Goal: Task Accomplishment & Management: Check status

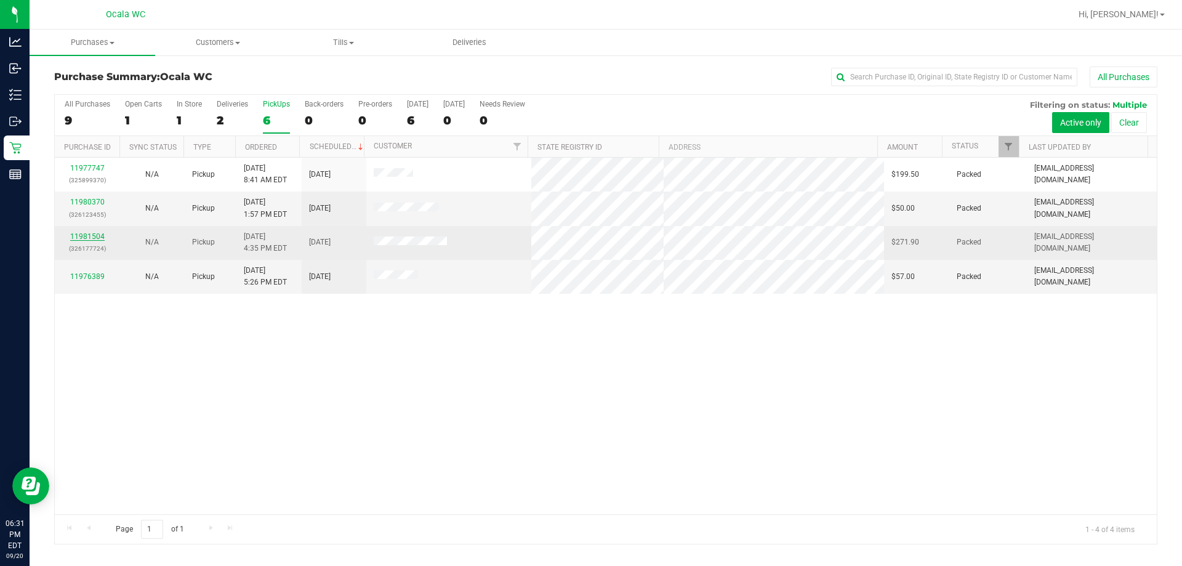
click at [79, 235] on link "11981504" at bounding box center [87, 236] width 34 height 9
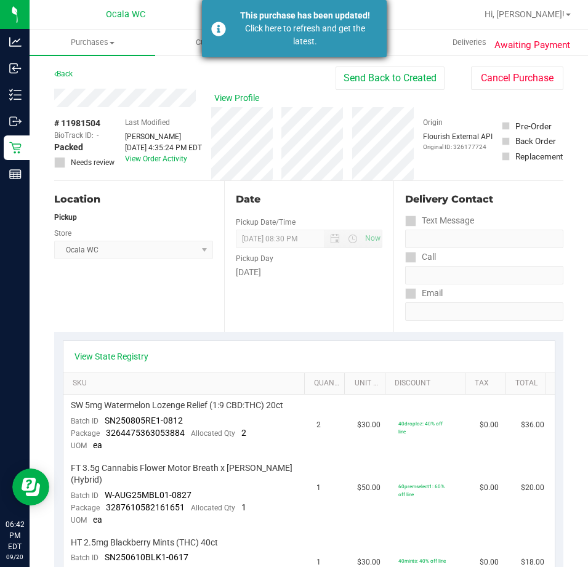
click at [309, 38] on div "Click here to refresh and get the latest." at bounding box center [305, 35] width 145 height 26
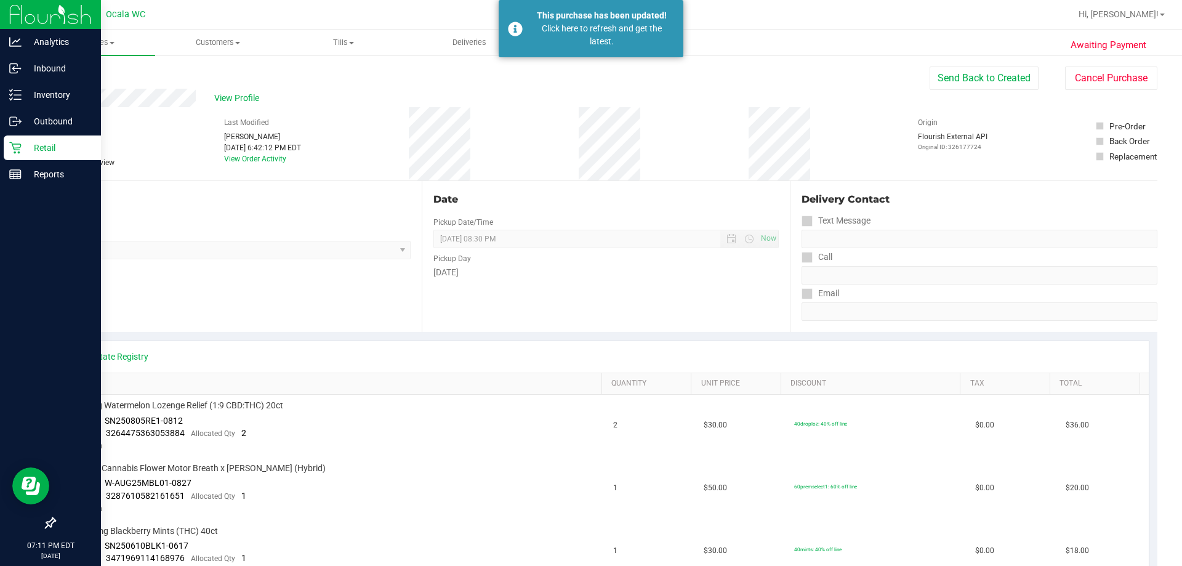
click at [49, 154] on p "Retail" at bounding box center [59, 147] width 74 height 15
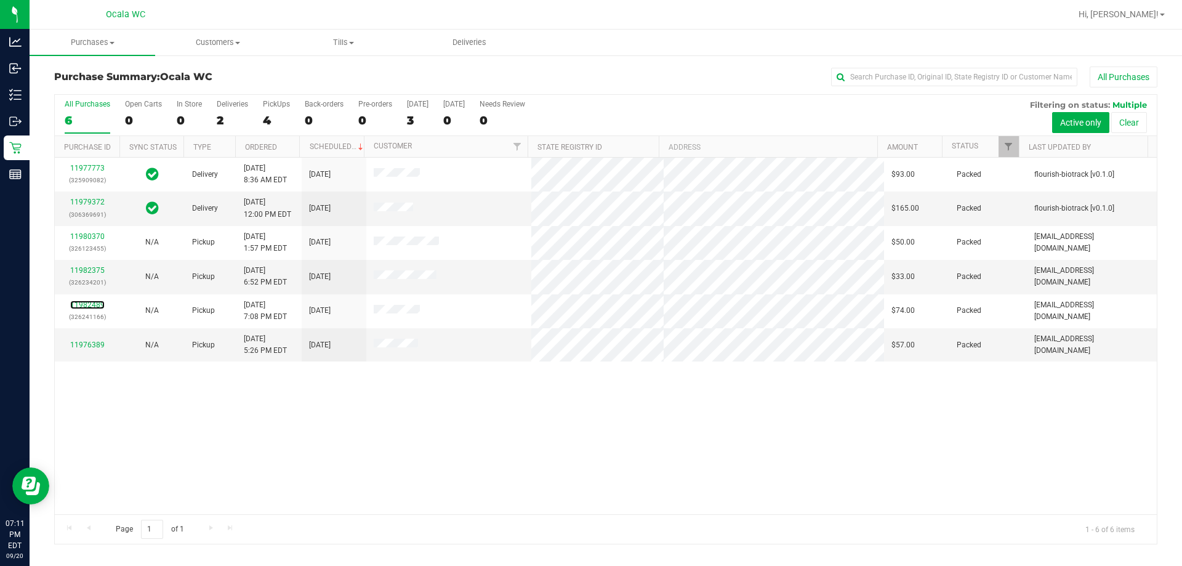
click at [82, 304] on link "11982489" at bounding box center [87, 305] width 34 height 9
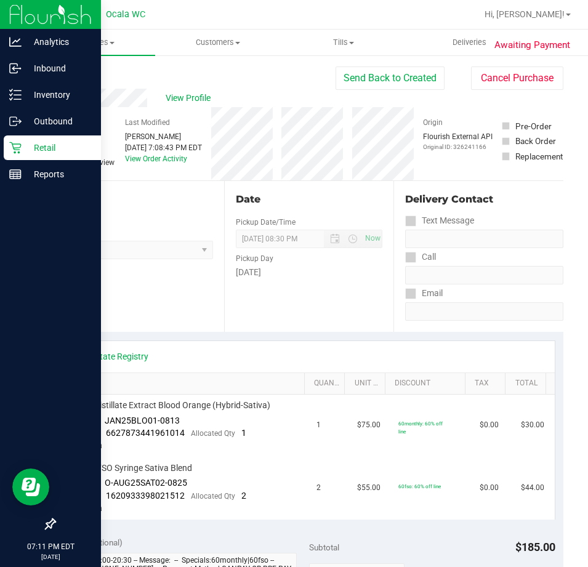
click at [56, 155] on div "Retail" at bounding box center [52, 147] width 97 height 25
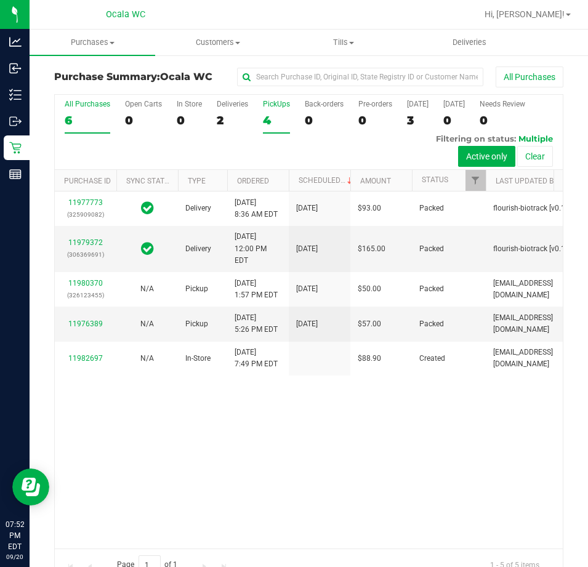
click at [265, 122] on div "4" at bounding box center [276, 120] width 27 height 14
click at [0, 0] on input "PickUps 4" at bounding box center [0, 0] width 0 height 0
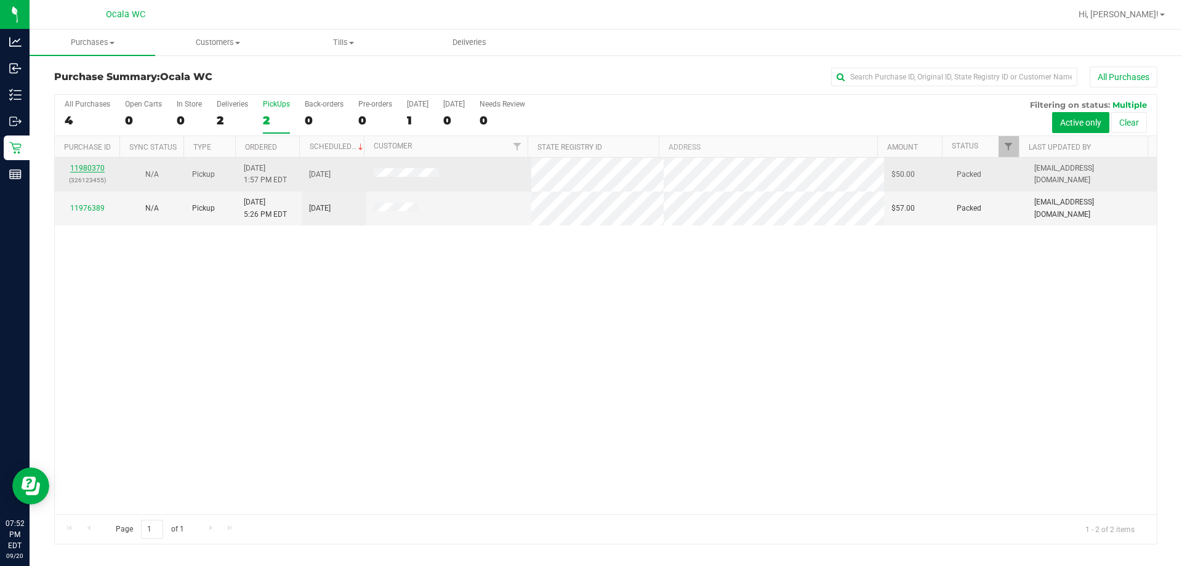
click at [84, 168] on link "11980370" at bounding box center [87, 168] width 34 height 9
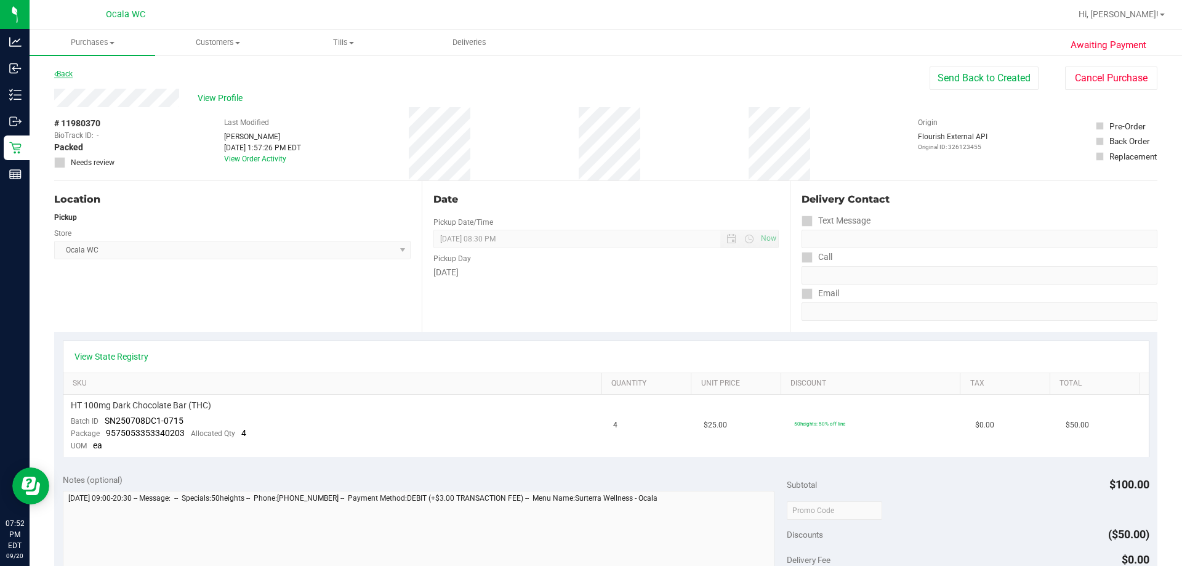
click at [69, 76] on link "Back" at bounding box center [63, 74] width 18 height 9
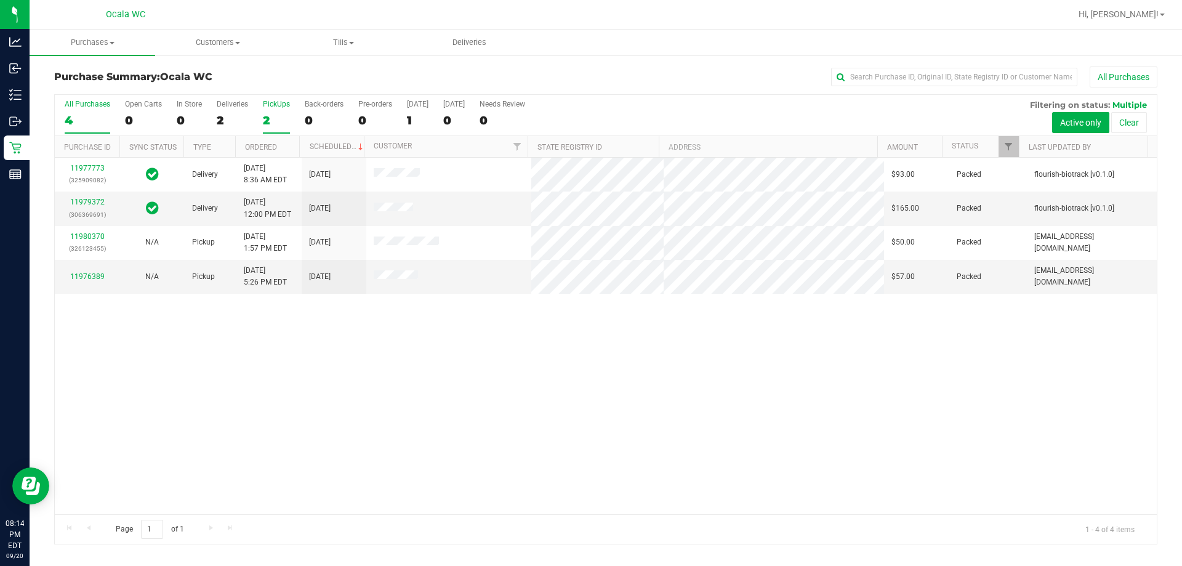
click at [267, 121] on div "2" at bounding box center [276, 120] width 27 height 14
click at [0, 0] on input "PickUps 2" at bounding box center [0, 0] width 0 height 0
